Goal: Navigation & Orientation: Find specific page/section

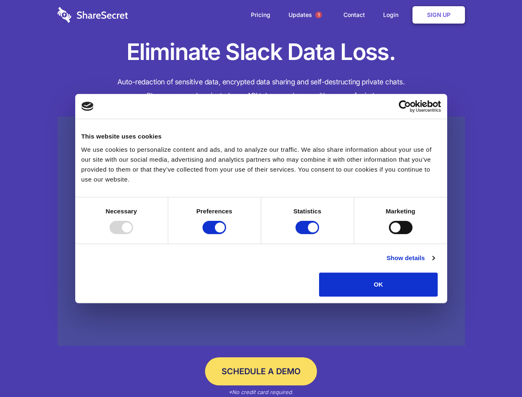
click at [133, 234] on div at bounding box center [122, 227] width 24 height 13
click at [226, 234] on input "Preferences" at bounding box center [215, 227] width 24 height 13
checkbox input "false"
click at [308, 234] on input "Statistics" at bounding box center [308, 227] width 24 height 13
checkbox input "false"
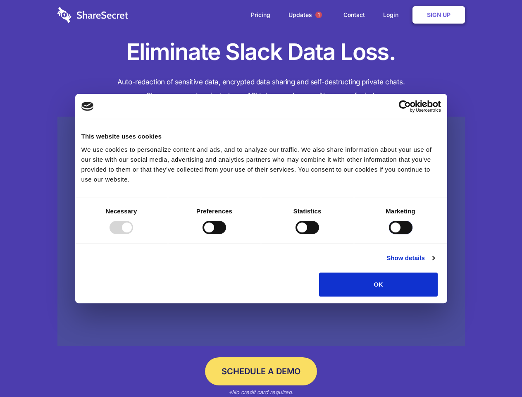
click at [389, 234] on input "Marketing" at bounding box center [401, 227] width 24 height 13
checkbox input "true"
click at [434, 263] on link "Show details" at bounding box center [411, 258] width 48 height 10
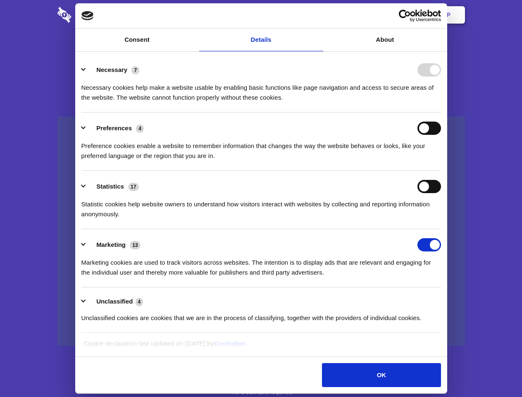
click at [441, 112] on li "Necessary 7 Necessary cookies help make a website usable by enabling basic func…" at bounding box center [261, 83] width 360 height 58
click at [318, 15] on span "1" at bounding box center [318, 15] width 7 height 7
